Goal: Find contact information: Find contact information

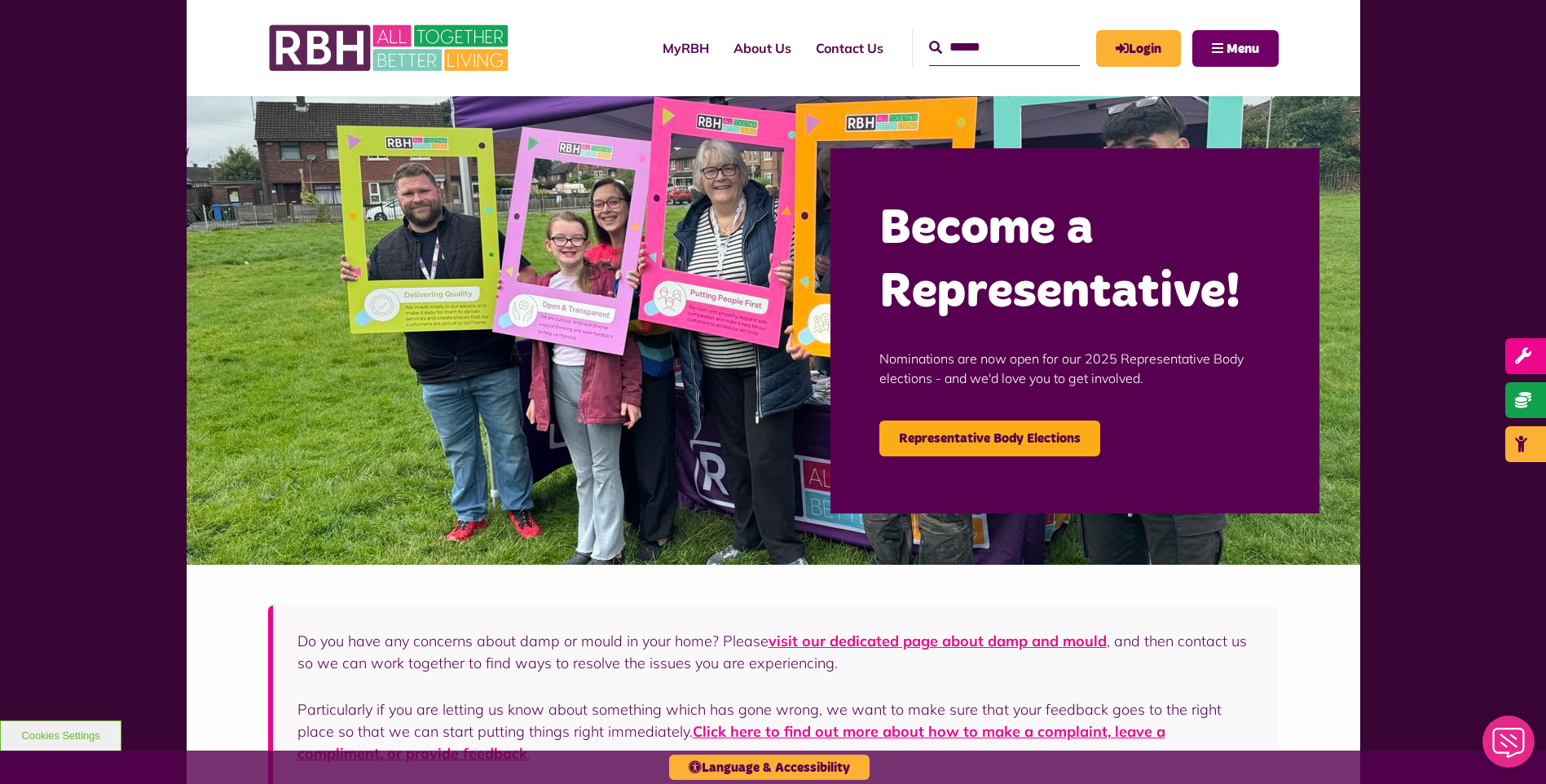
click at [1239, 53] on span "Menu" at bounding box center [1243, 48] width 32 height 13
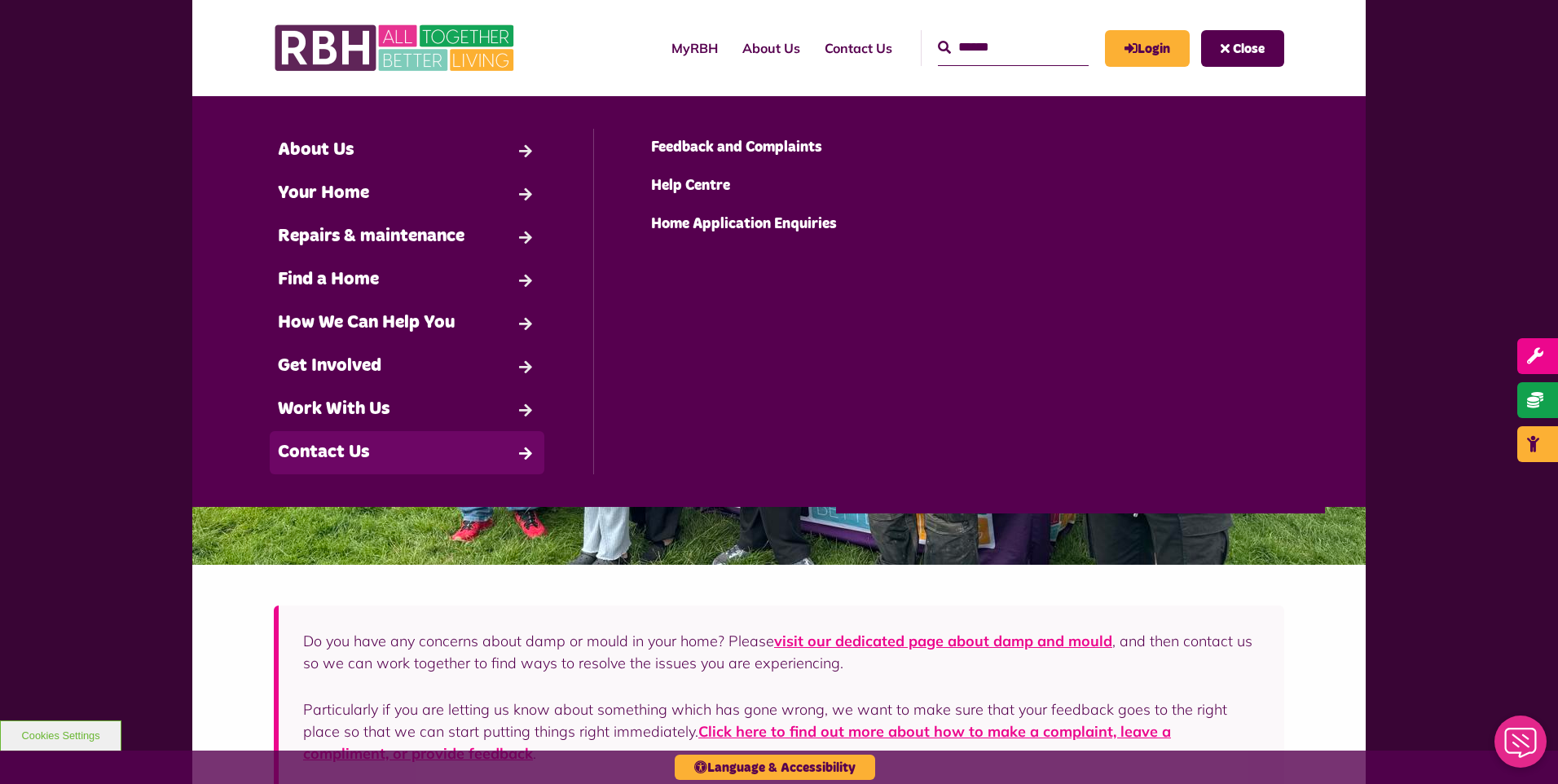
click at [374, 451] on link "Contact Us" at bounding box center [407, 453] width 275 height 43
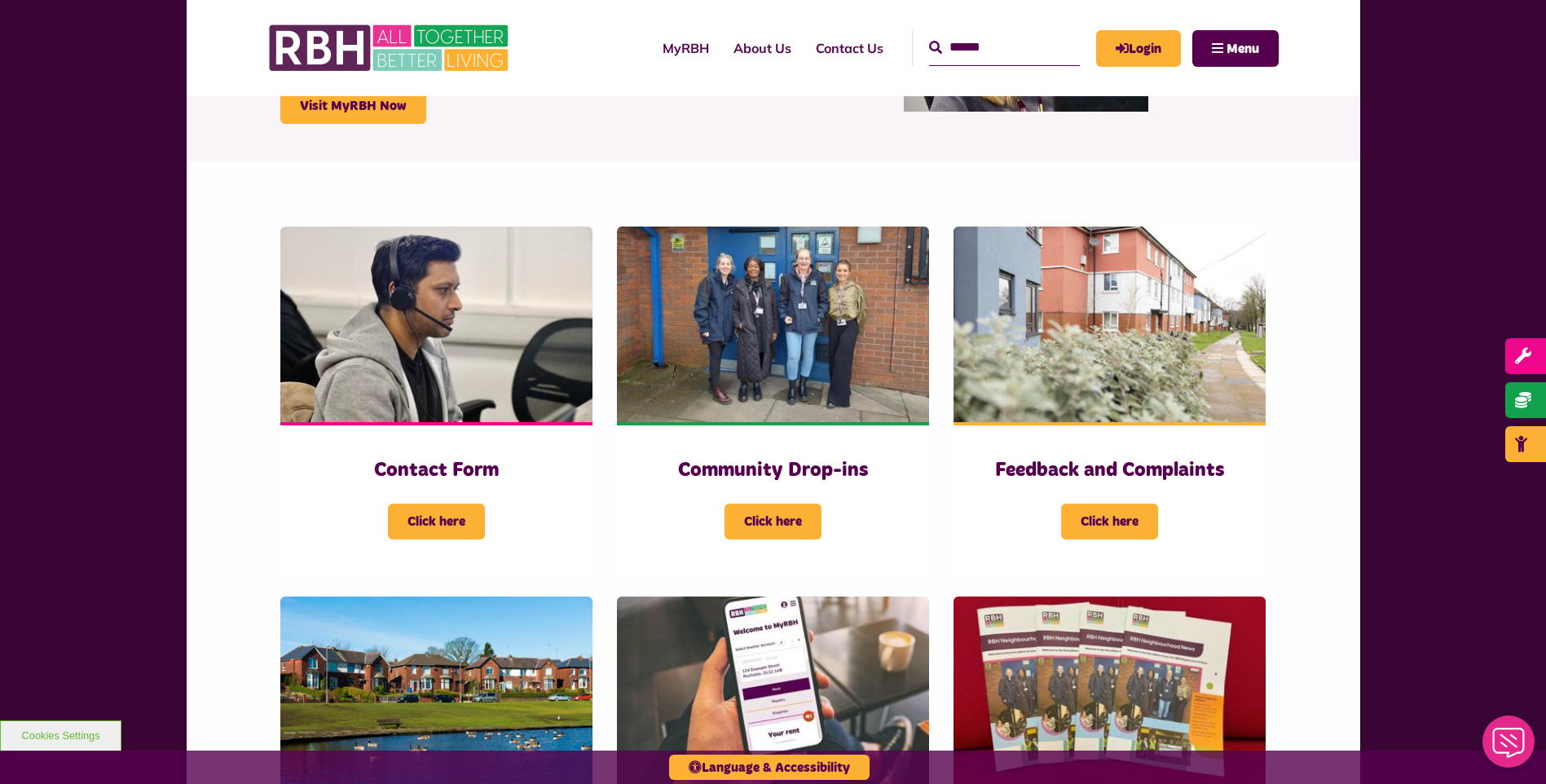
scroll to position [244, 0]
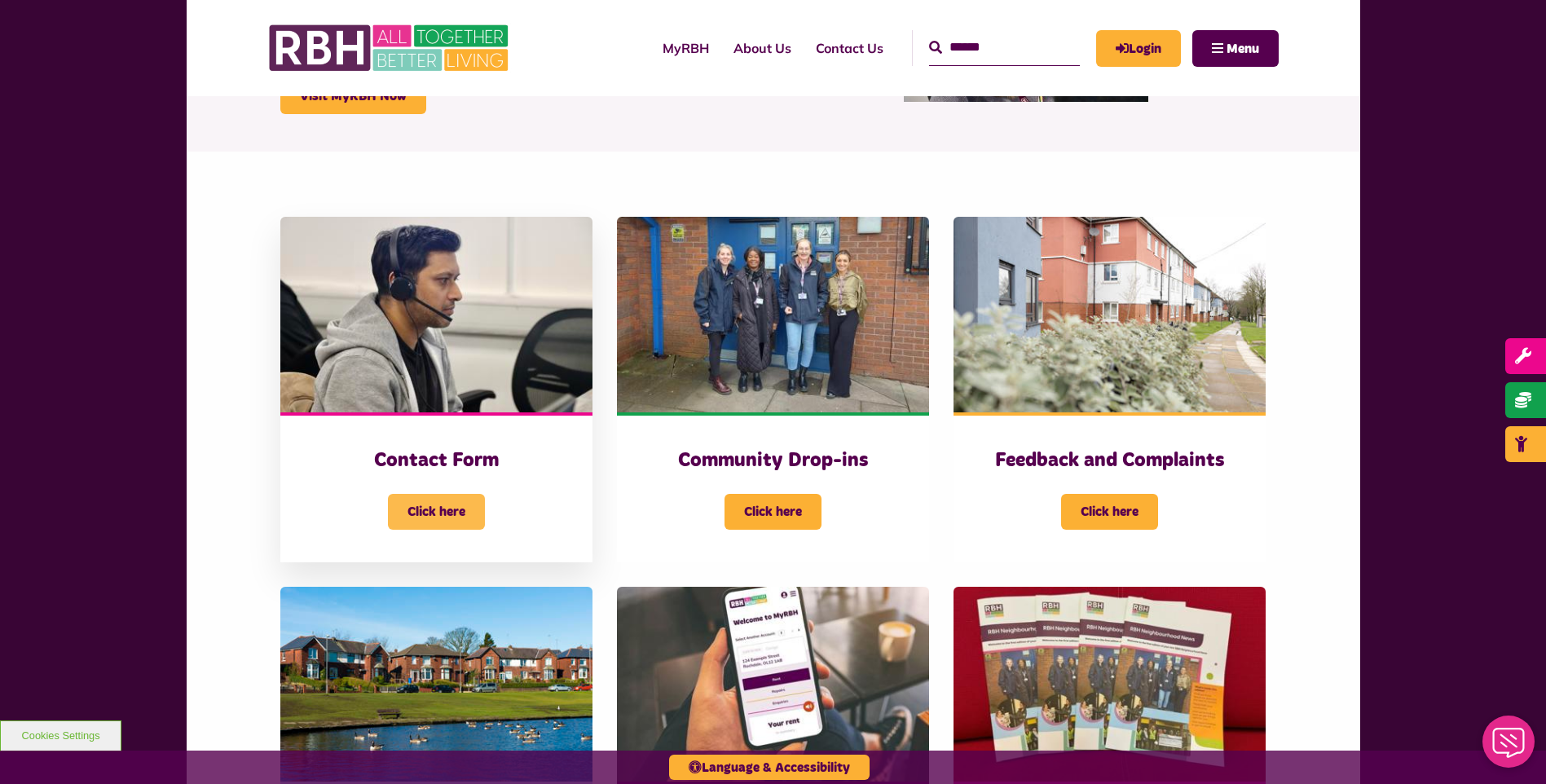
click at [441, 502] on span "Click here" at bounding box center [437, 512] width 97 height 36
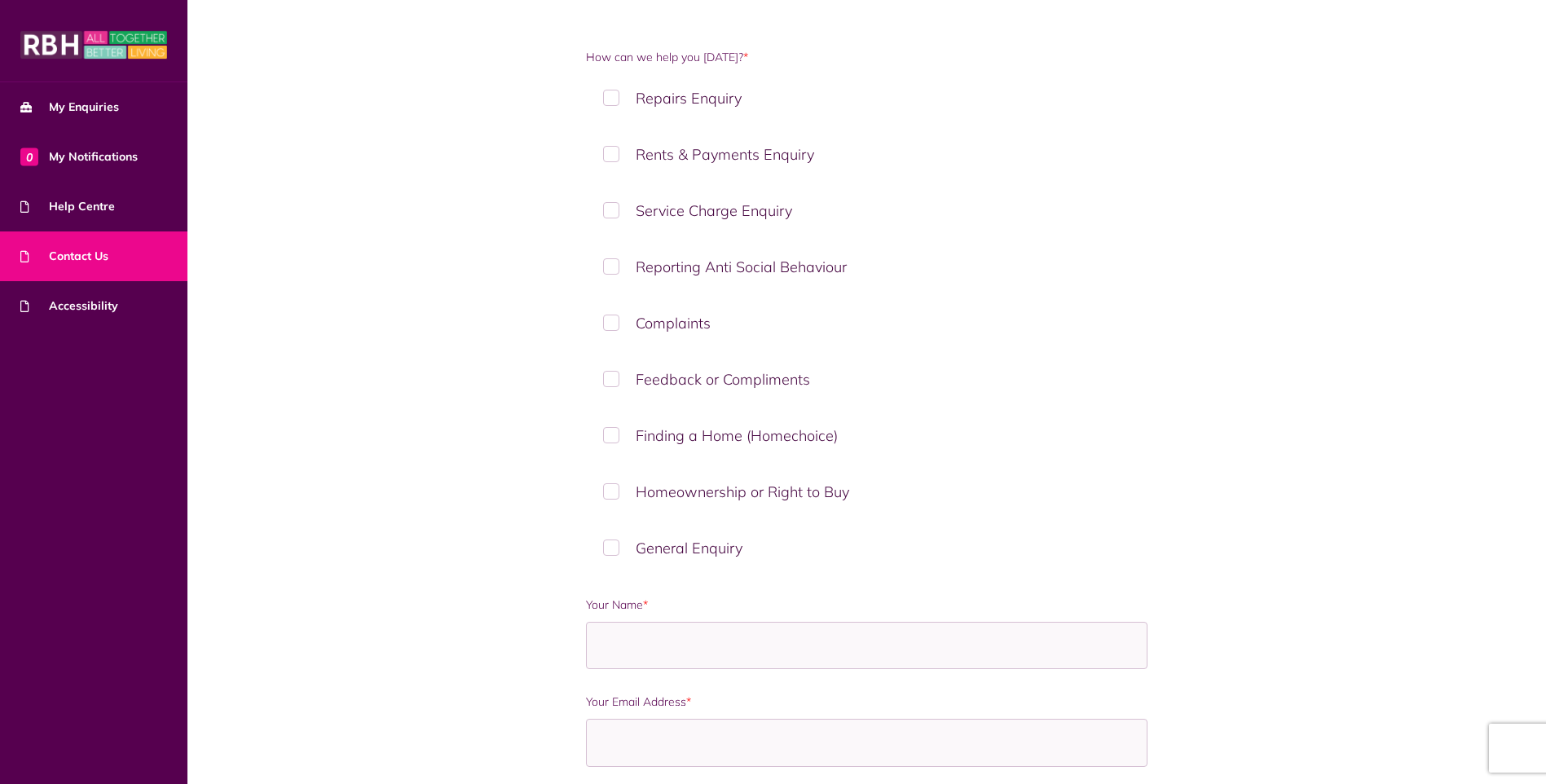
scroll to position [81, 0]
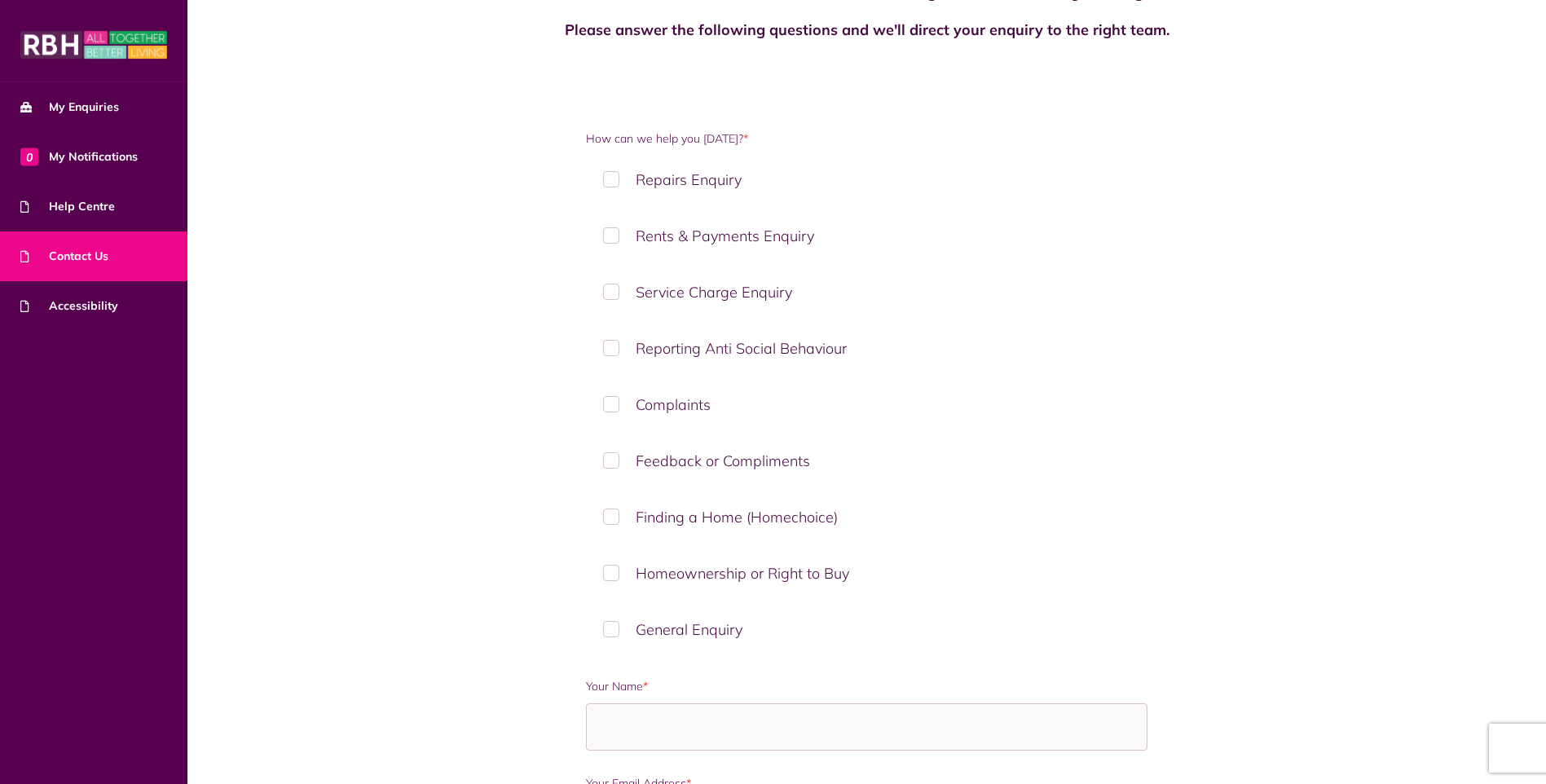
click at [612, 232] on label "Rents & Payments Enquiry" at bounding box center [866, 236] width 561 height 48
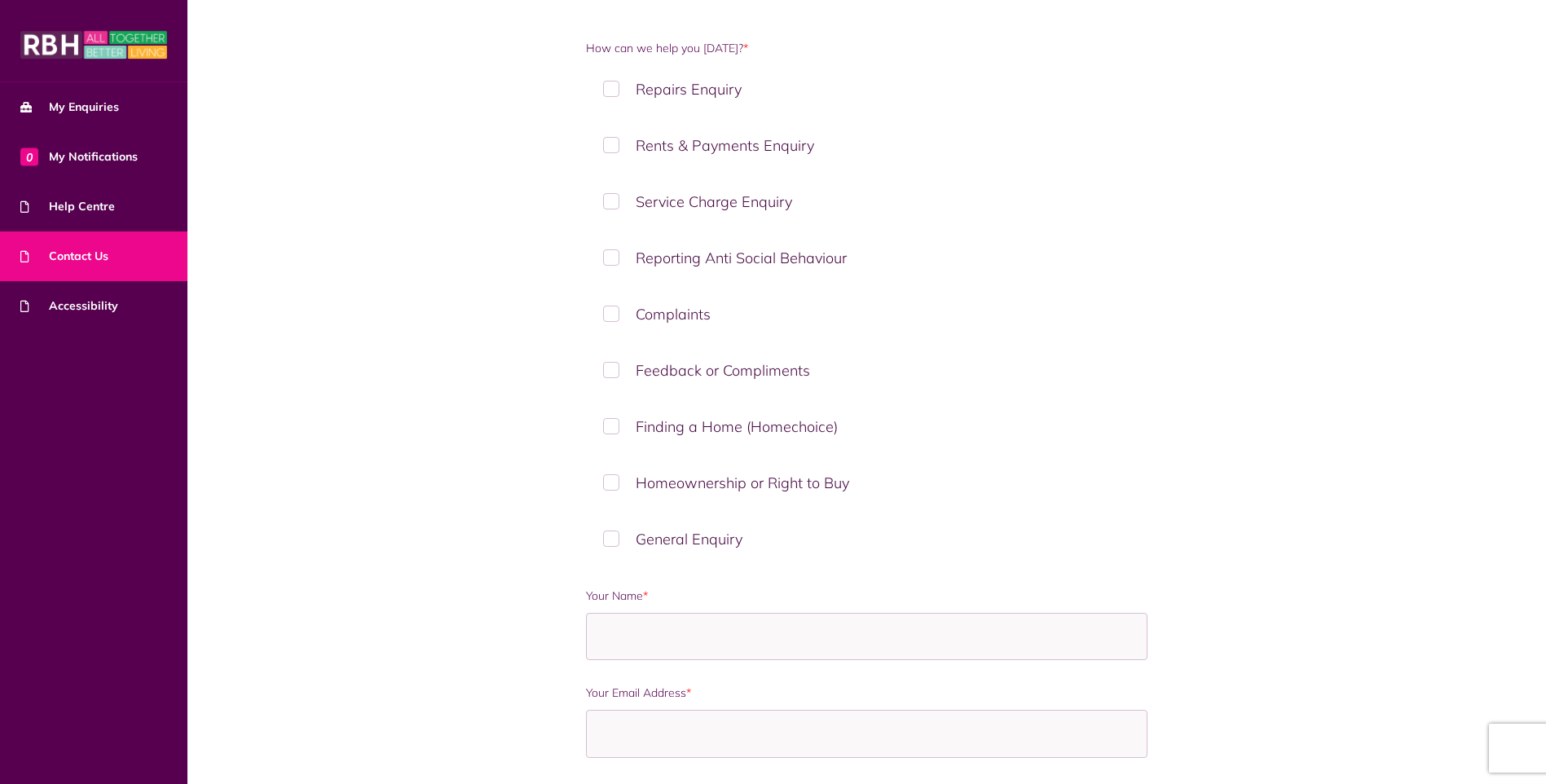
scroll to position [408, 0]
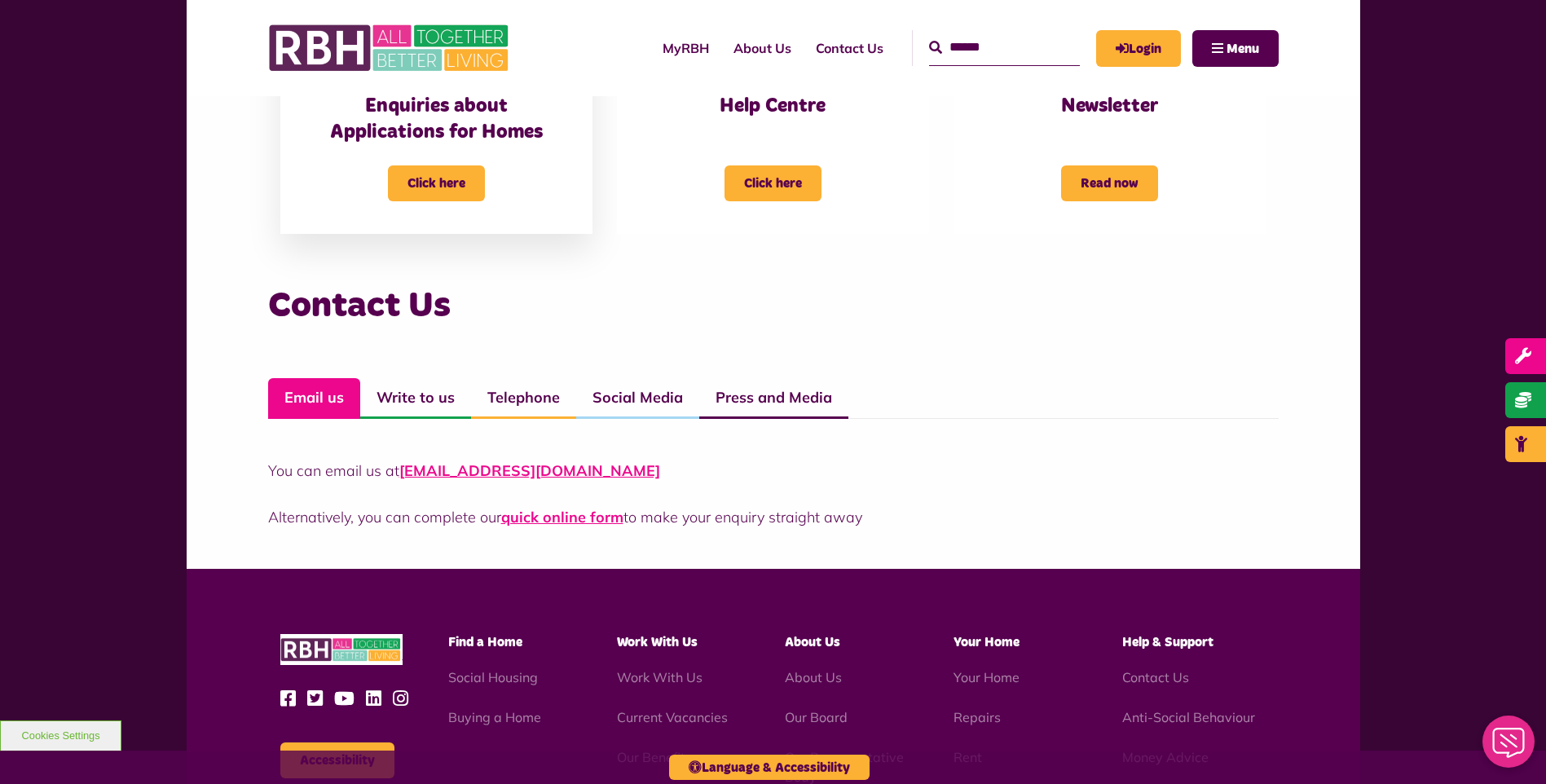
scroll to position [978, 0]
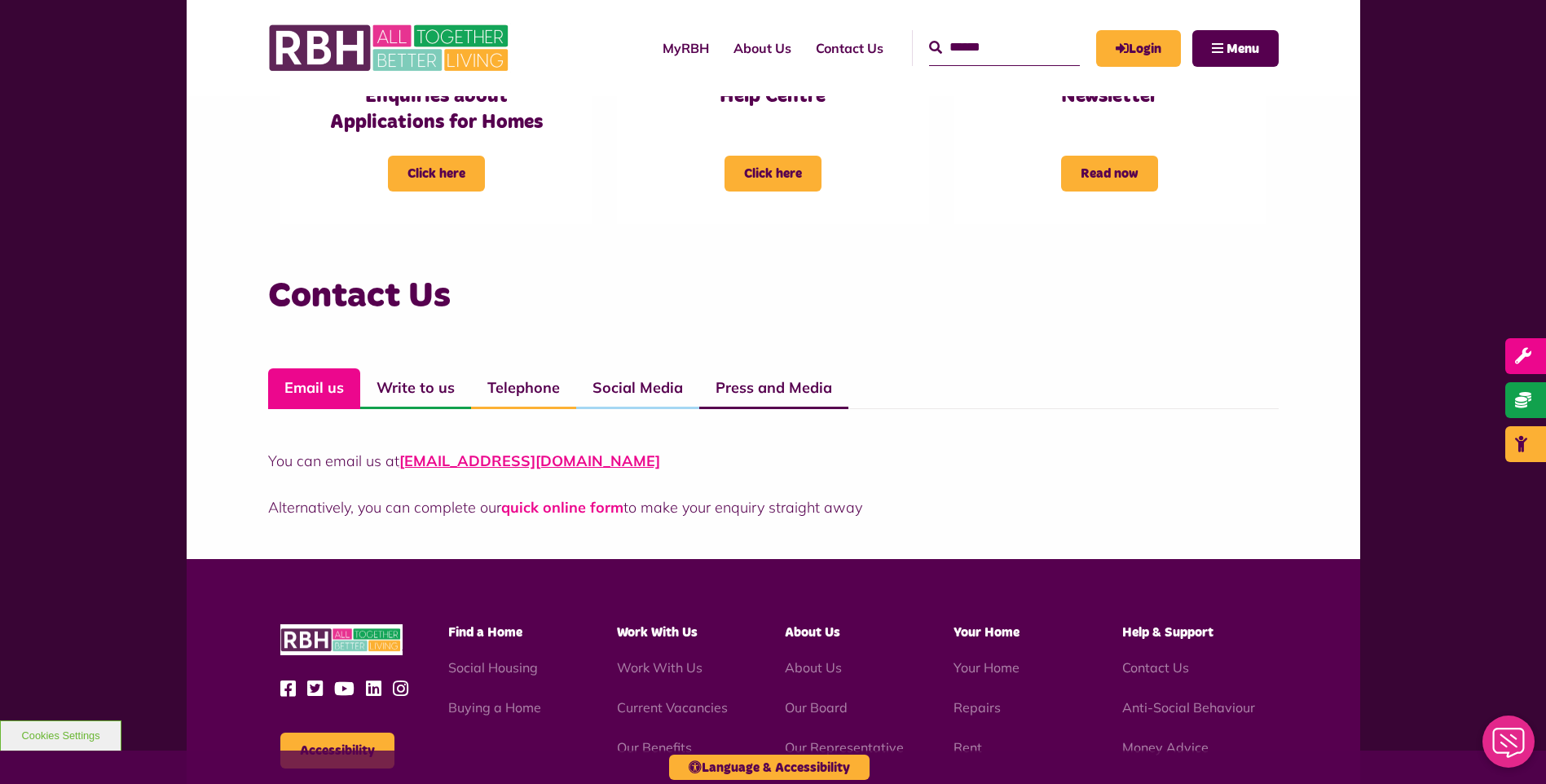
click at [570, 509] on link "quick online form" at bounding box center [562, 507] width 122 height 19
click at [630, 463] on p "You can email us at [EMAIL_ADDRESS][DOMAIN_NAME]" at bounding box center [773, 461] width 1010 height 22
drag, startPoint x: 634, startPoint y: 460, endPoint x: 399, endPoint y: 458, distance: 235.0
click at [399, 458] on p "You can email us at [EMAIL_ADDRESS][DOMAIN_NAME]" at bounding box center [773, 461] width 1010 height 22
drag, startPoint x: 399, startPoint y: 458, endPoint x: 486, endPoint y: 458, distance: 87.0
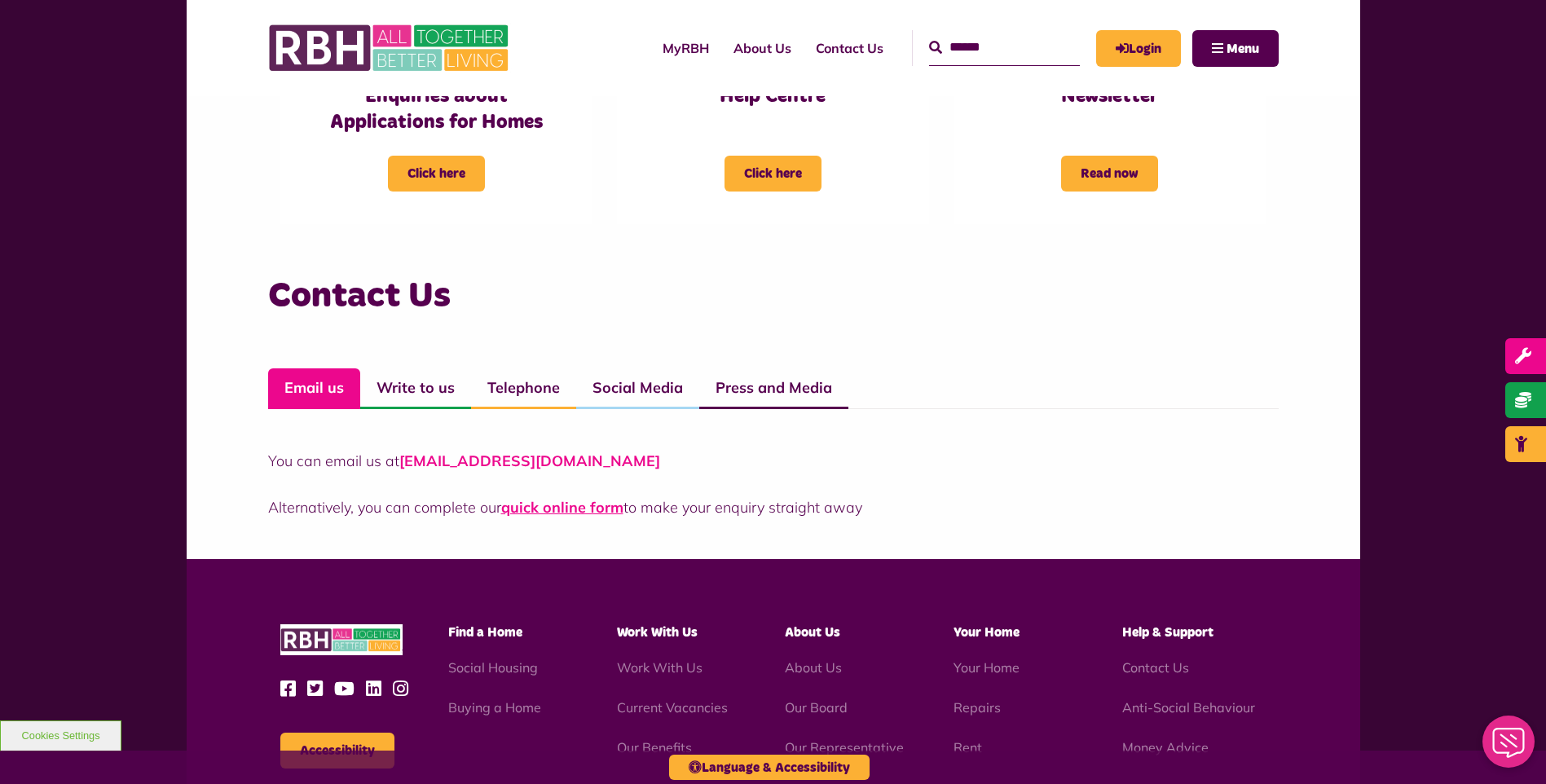
copy link "[EMAIL_ADDRESS][DOMAIN_NAME]"
